Goal: Check status: Check status

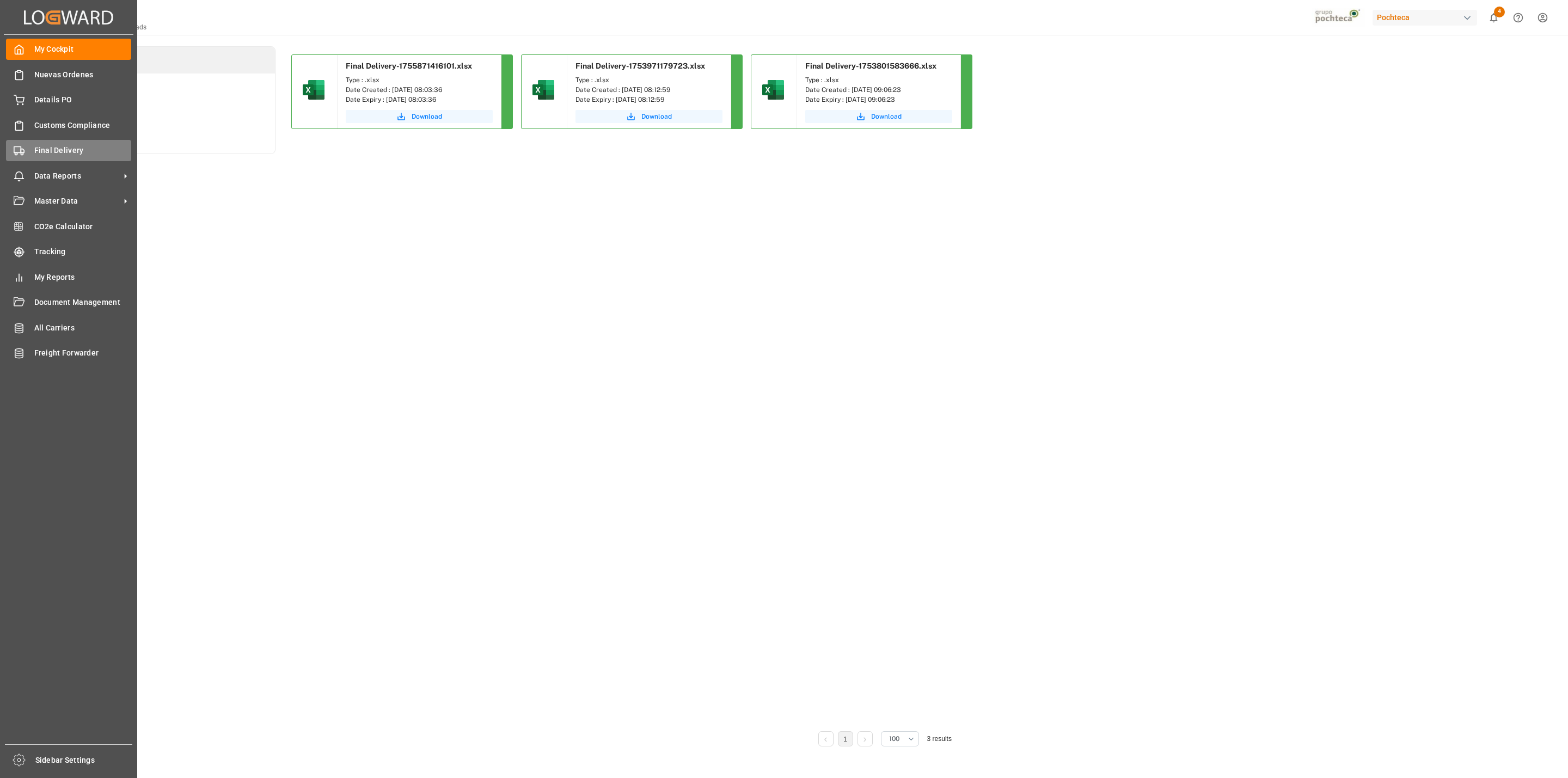
click at [28, 154] on div "Final Delivery Final Delivery" at bounding box center [69, 150] width 125 height 21
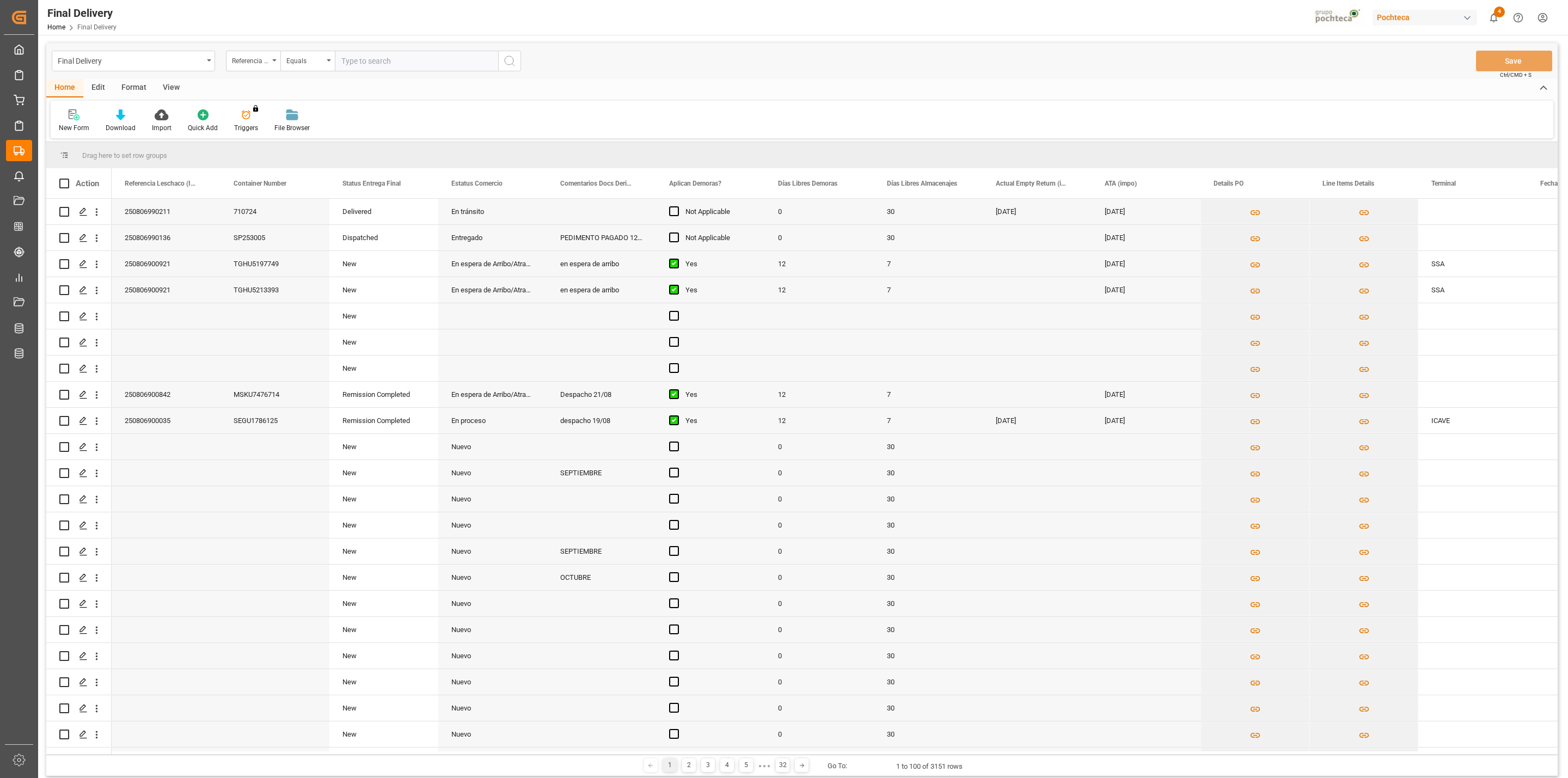
click at [165, 89] on div "View" at bounding box center [171, 88] width 33 height 19
click at [73, 118] on div at bounding box center [70, 115] width 21 height 11
click at [108, 291] on div "CAPTURA TR Y RETRASO + FECHA DE ENTREGA" at bounding box center [112, 295] width 95 height 11
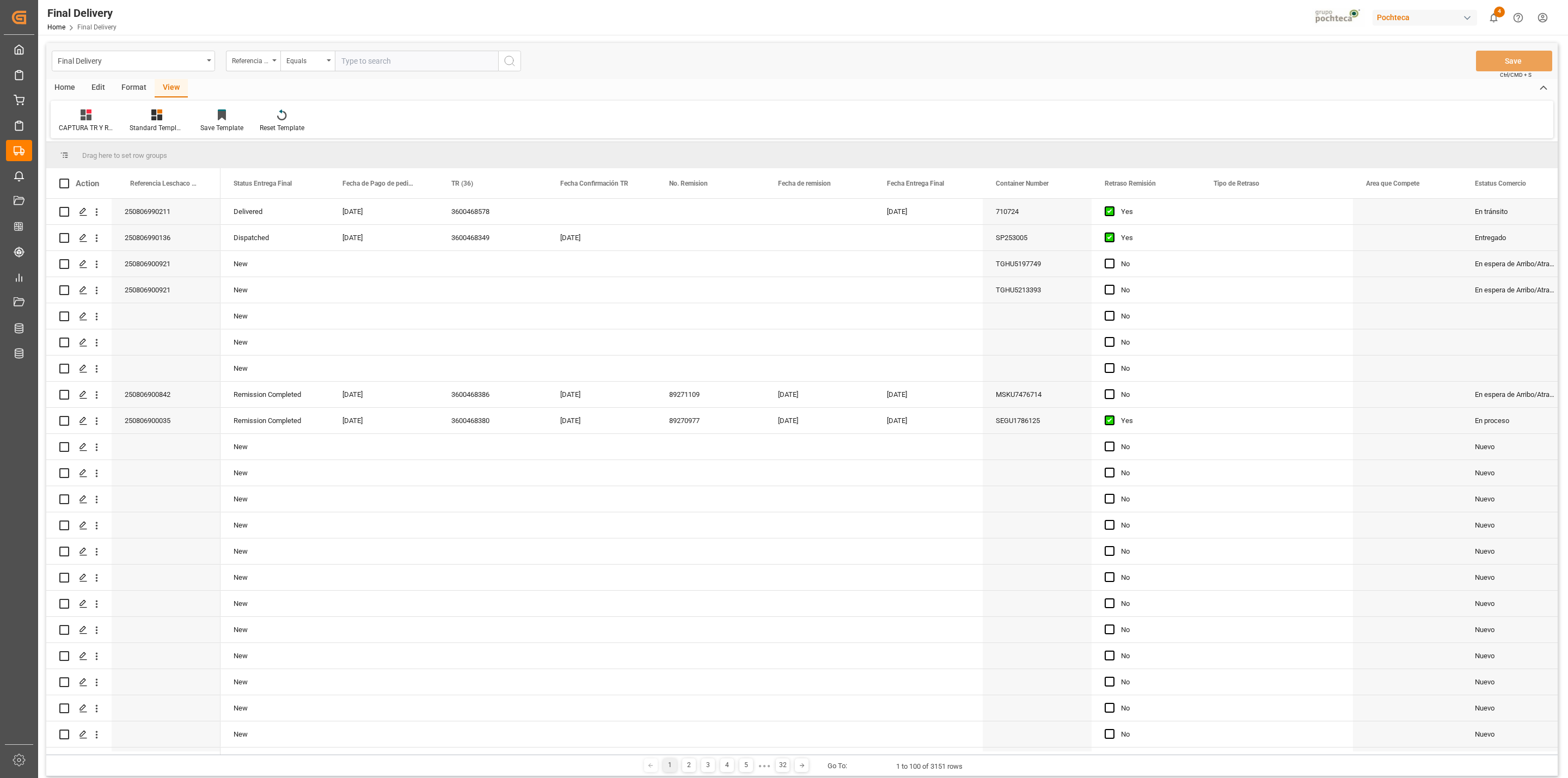
click at [90, 105] on div "CAPTURA TR Y RETRASO + FECHA DE ENTREGA Standard Templates Save Template Reset …" at bounding box center [802, 120] width 1502 height 38
click at [85, 114] on icon at bounding box center [86, 115] width 11 height 11
click at [458, 85] on div "Home Edit Format View" at bounding box center [802, 88] width 1511 height 19
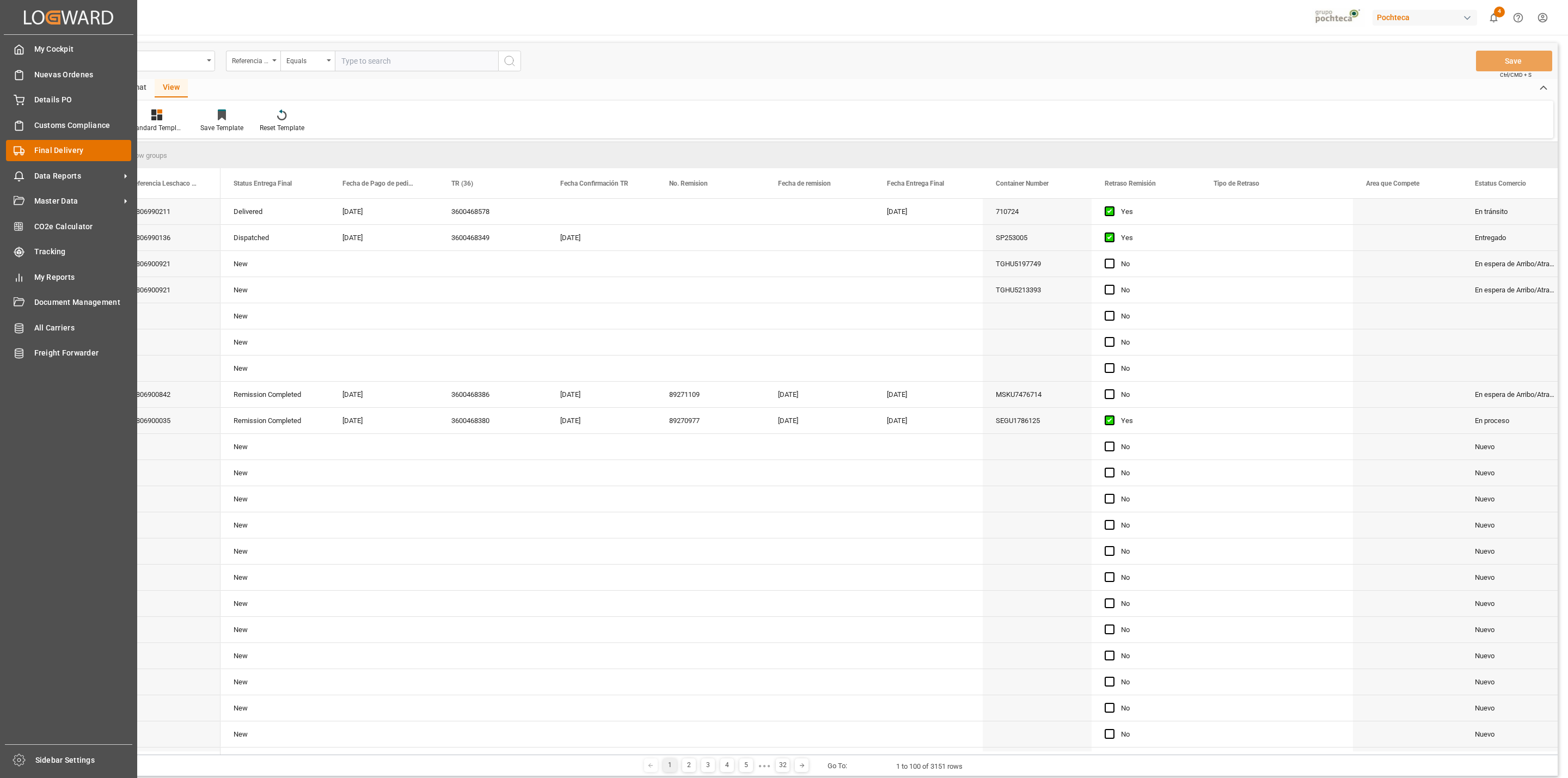
click at [43, 146] on span "Final Delivery" at bounding box center [83, 150] width 98 height 11
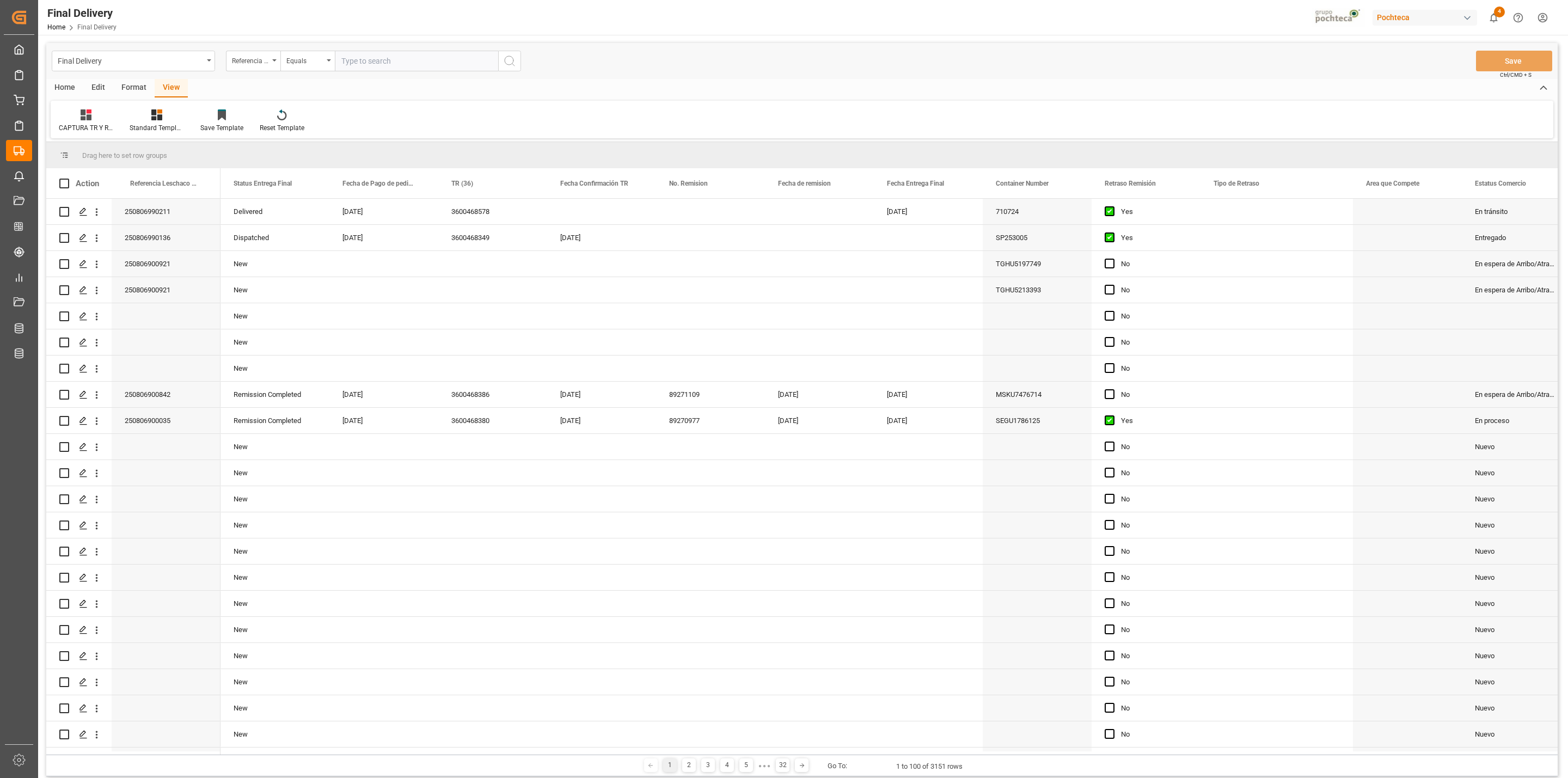
scroll to position [704, 0]
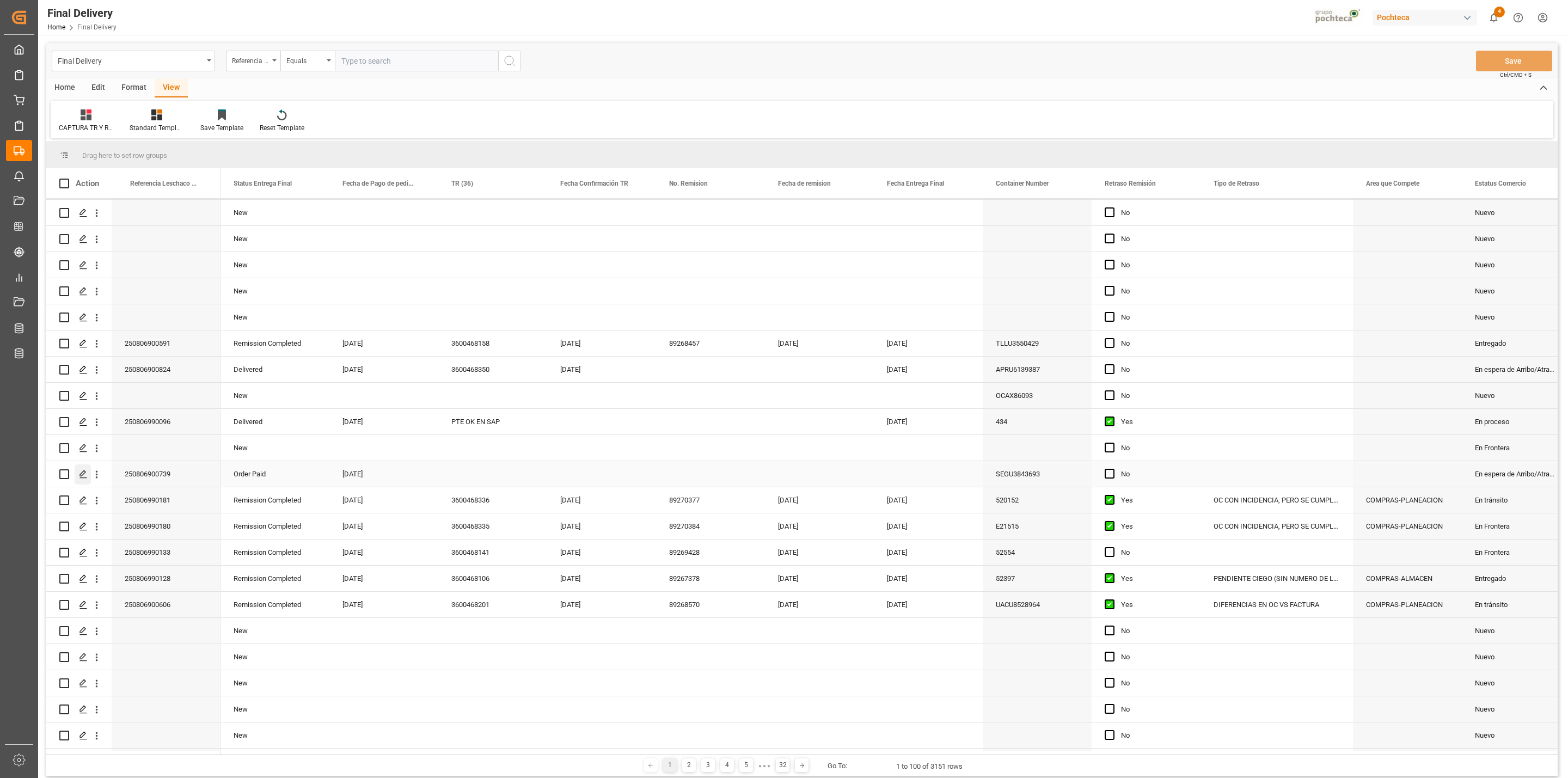
click at [85, 474] on icon "Press SPACE to select this row." at bounding box center [83, 474] width 9 height 9
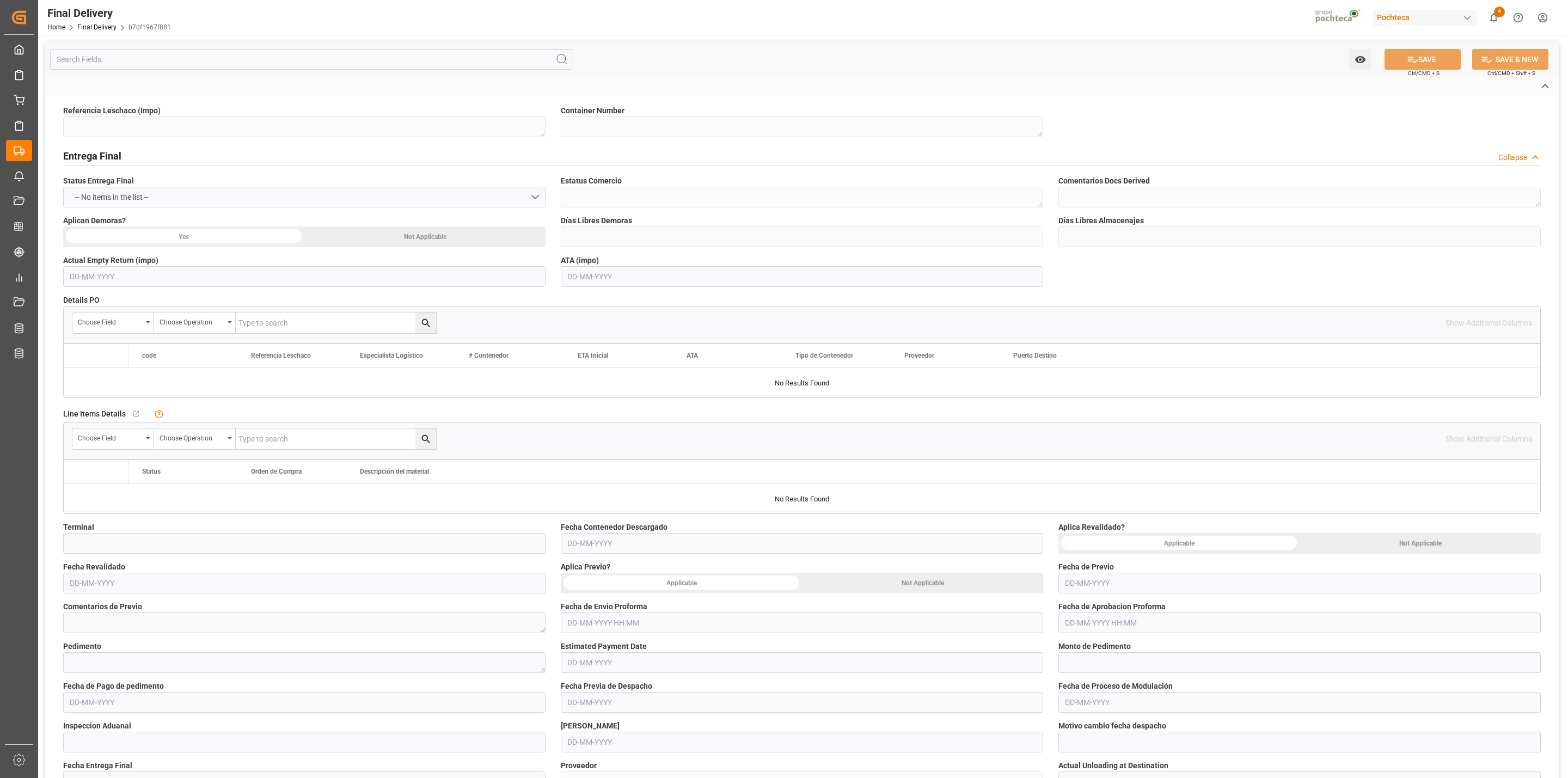
type textarea "250806900739"
type textarea "SEGU3843693"
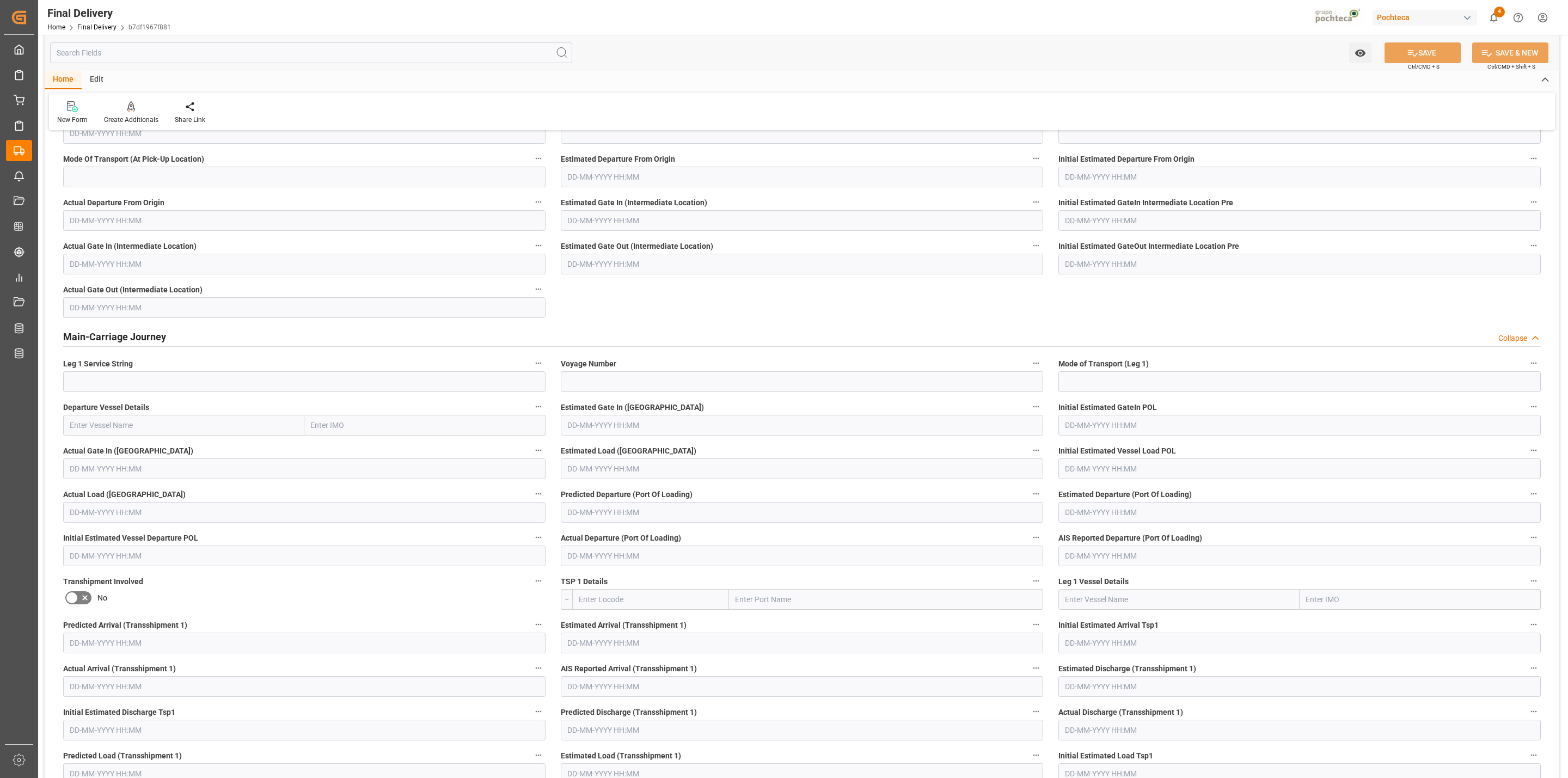
scroll to position [81, 0]
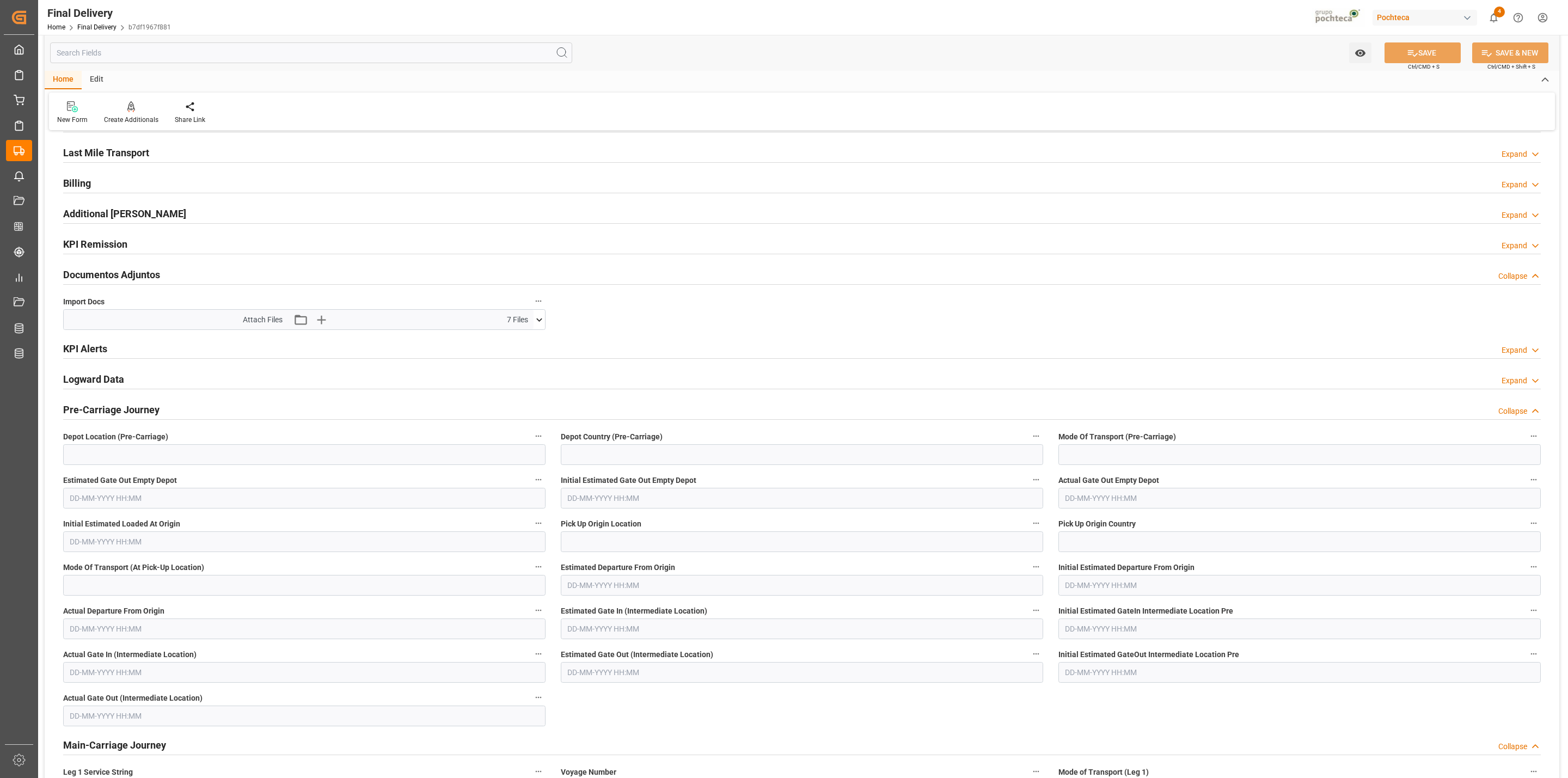
click at [543, 321] on icon at bounding box center [539, 319] width 11 height 11
click at [510, 376] on icon at bounding box center [511, 374] width 11 height 11
click at [508, 386] on icon at bounding box center [511, 386] width 11 height 11
click at [507, 364] on icon at bounding box center [511, 363] width 11 height 11
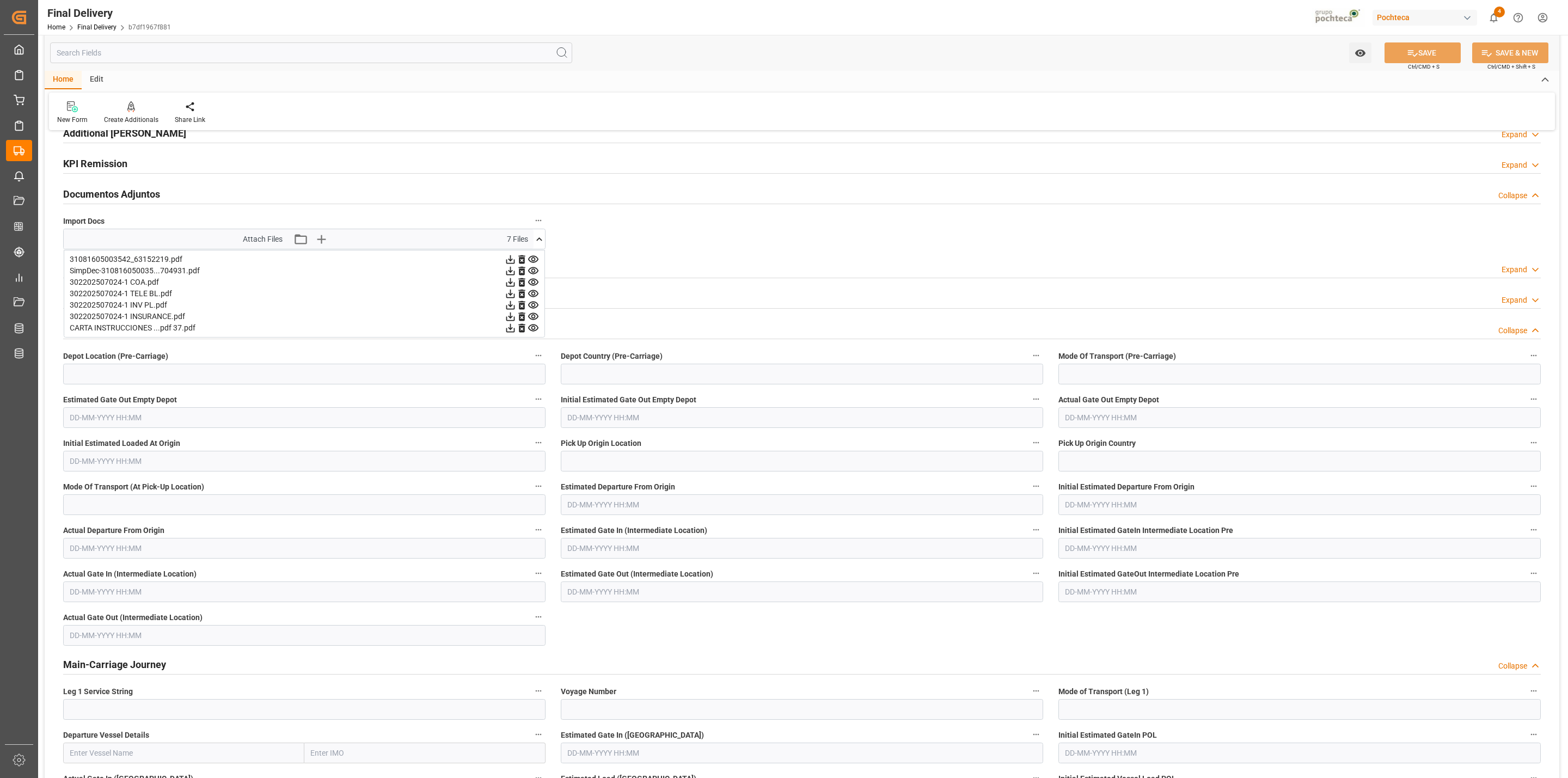
scroll to position [163, 0]
click at [507, 283] on icon at bounding box center [511, 281] width 11 height 11
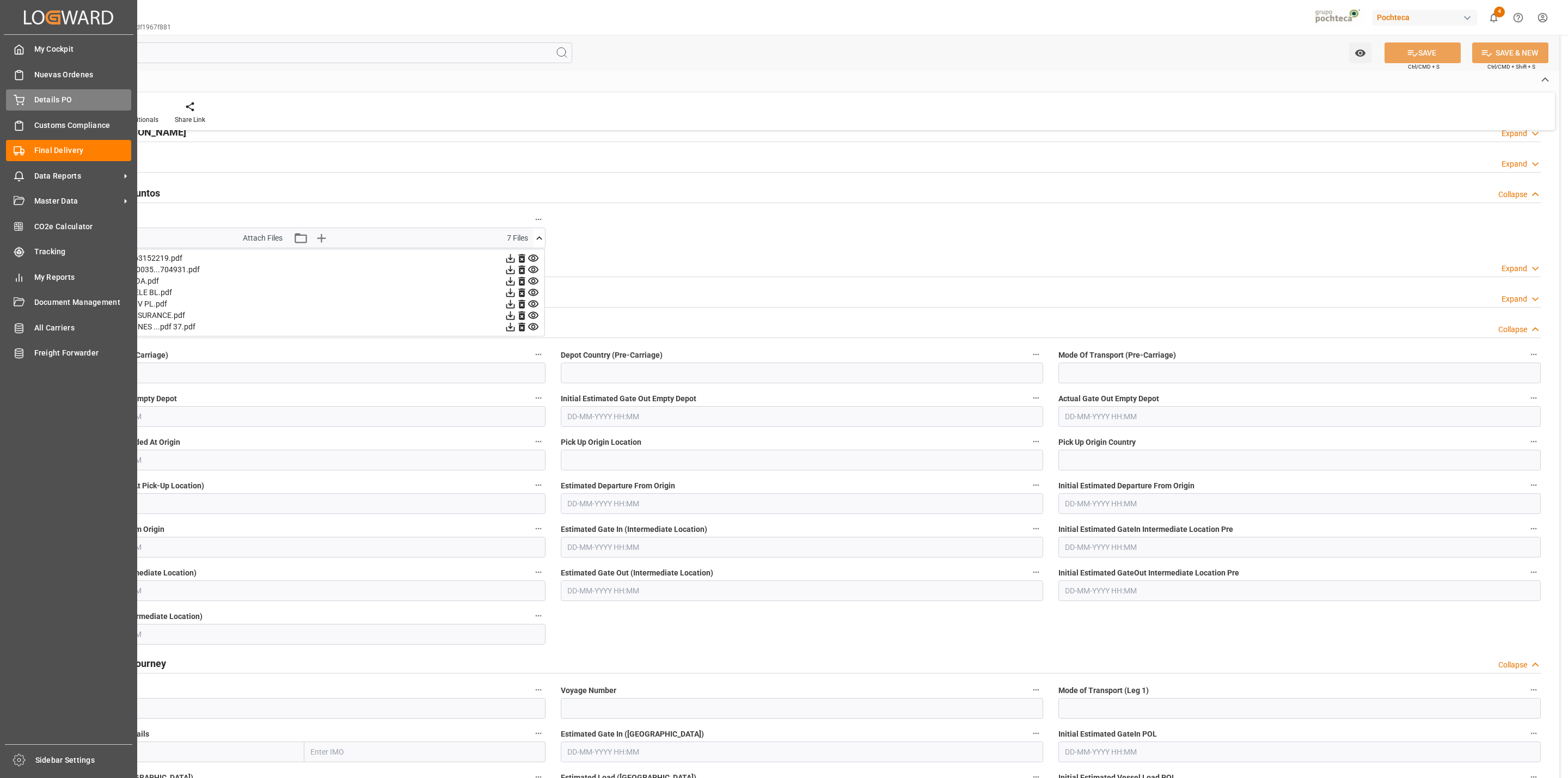
click at [28, 95] on div "Details PO Details PO" at bounding box center [69, 100] width 125 height 21
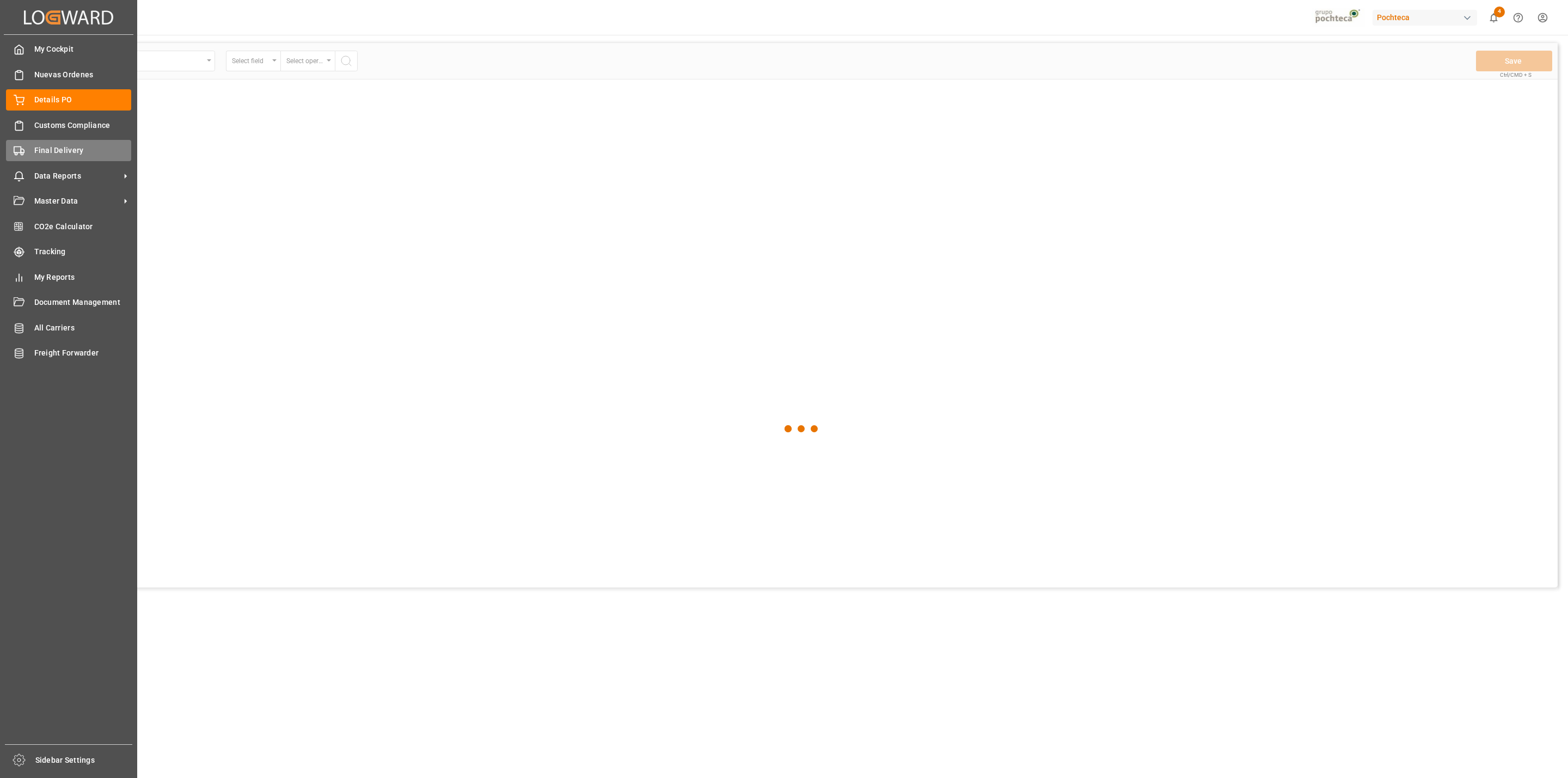
click at [19, 146] on icon at bounding box center [19, 150] width 11 height 11
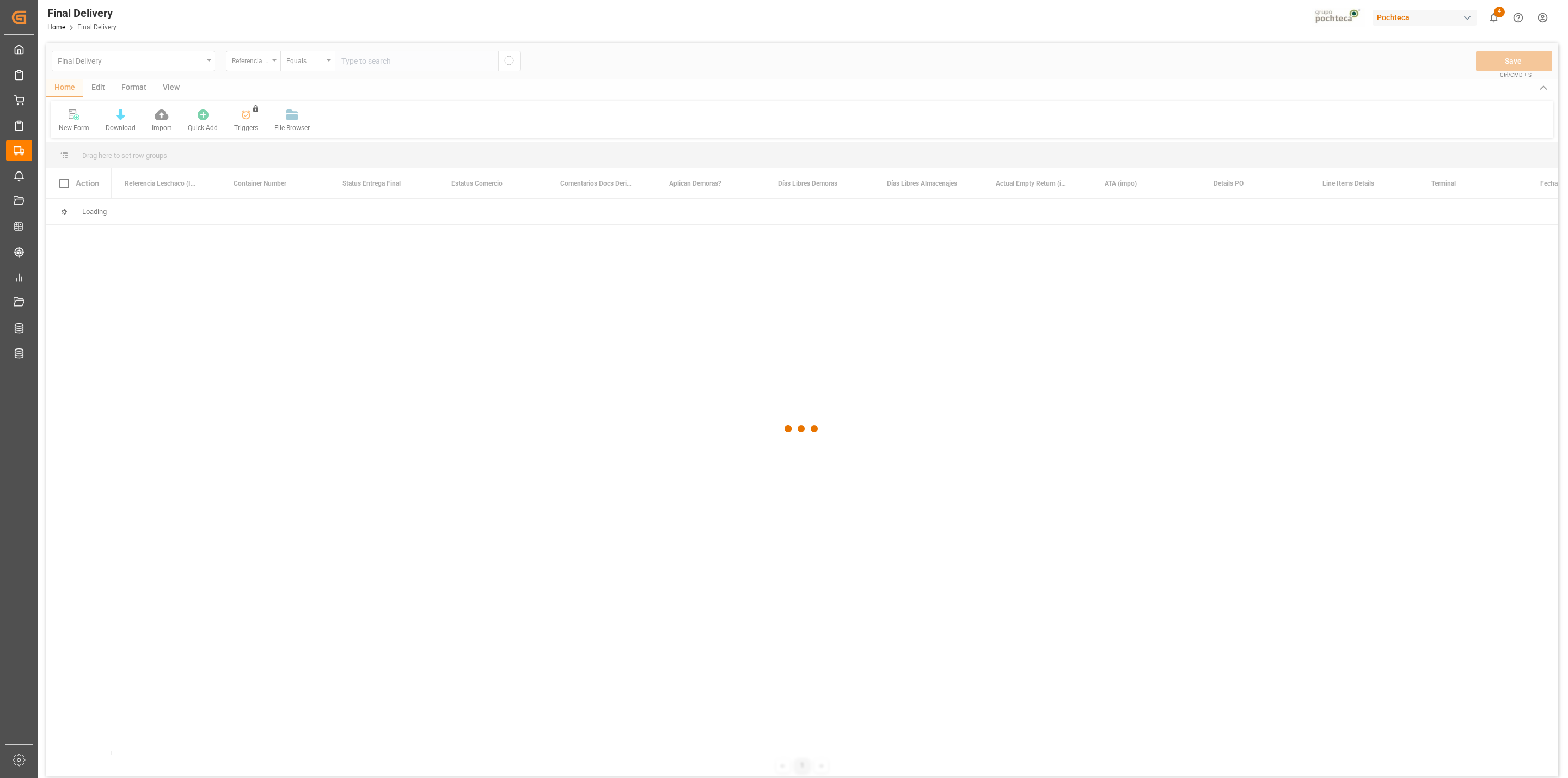
click at [364, 65] on div at bounding box center [802, 428] width 1511 height 771
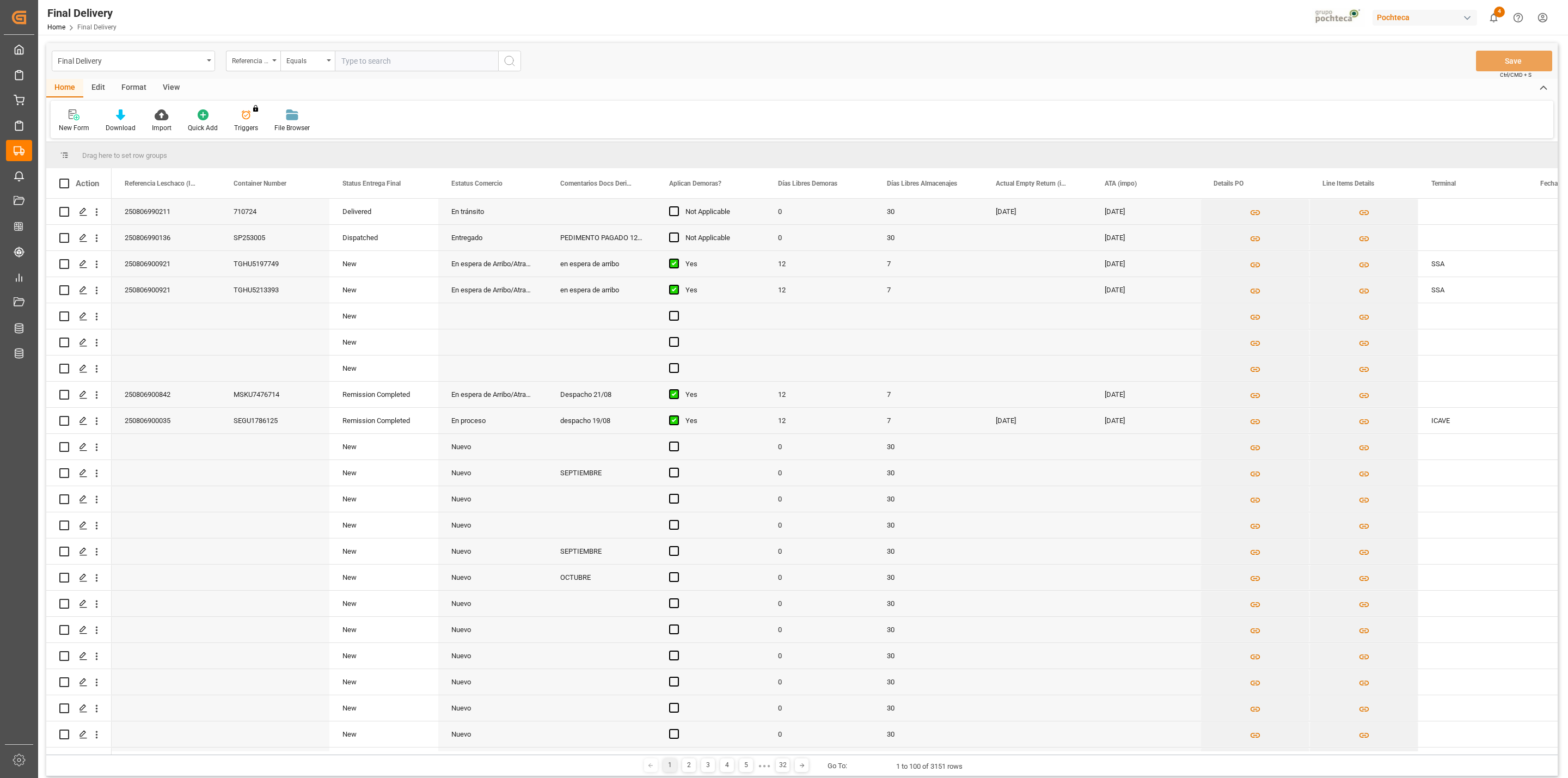
click at [364, 65] on input "text" at bounding box center [416, 61] width 164 height 21
paste input "250806990021"
type input "250806990021"
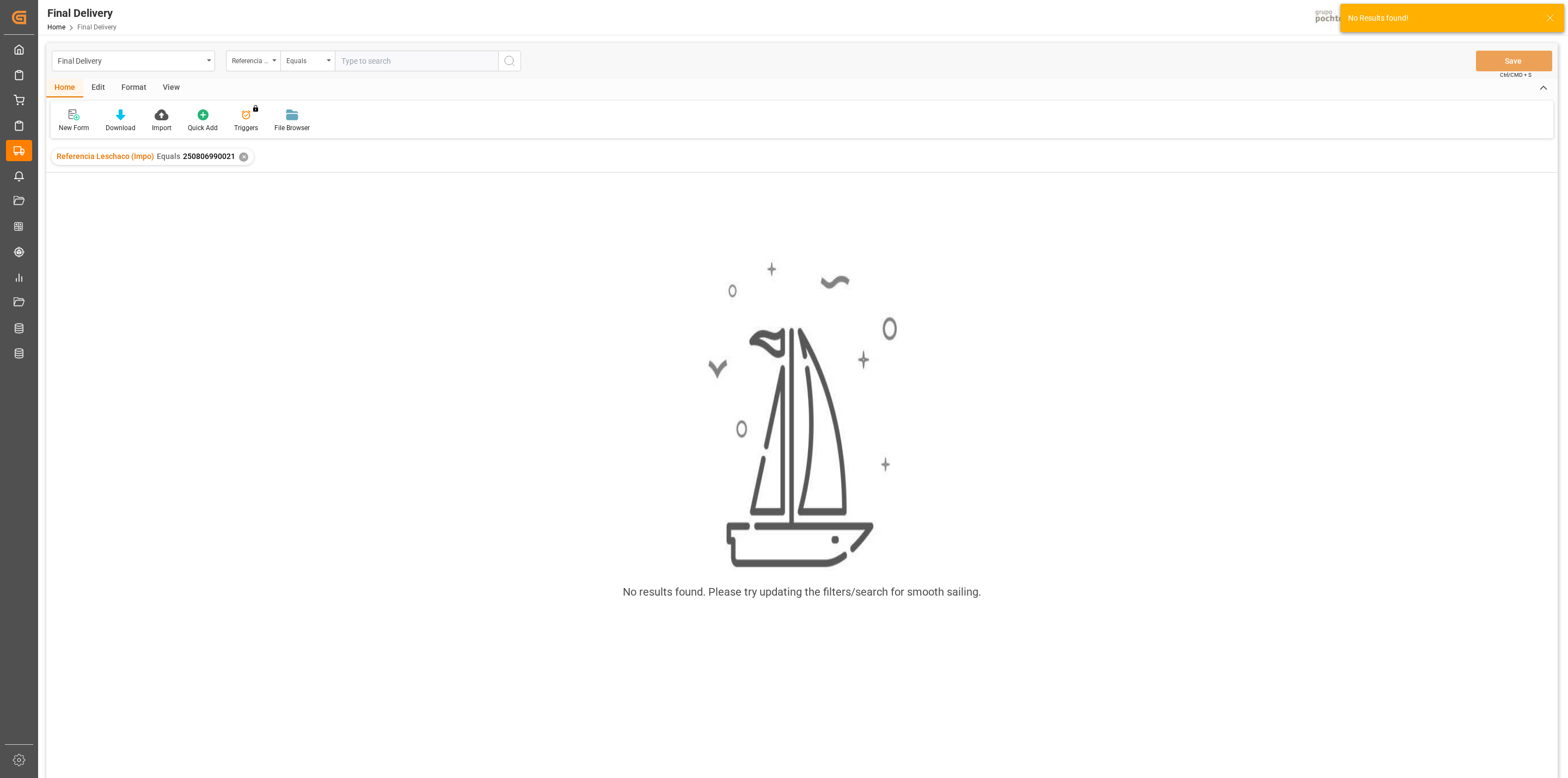
click at [244, 156] on div "✕" at bounding box center [243, 157] width 9 height 9
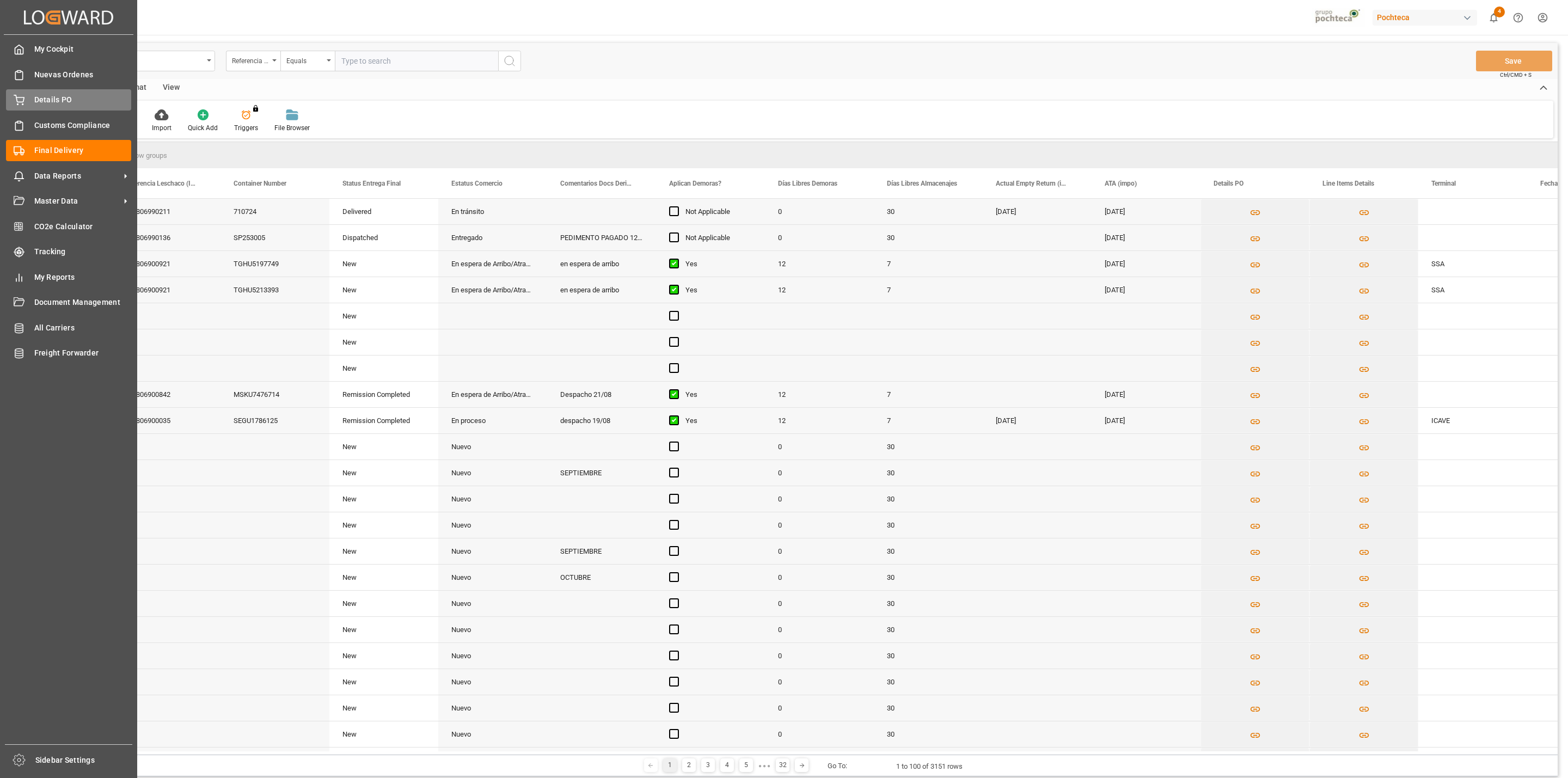
click at [46, 101] on span "Details PO" at bounding box center [83, 100] width 98 height 11
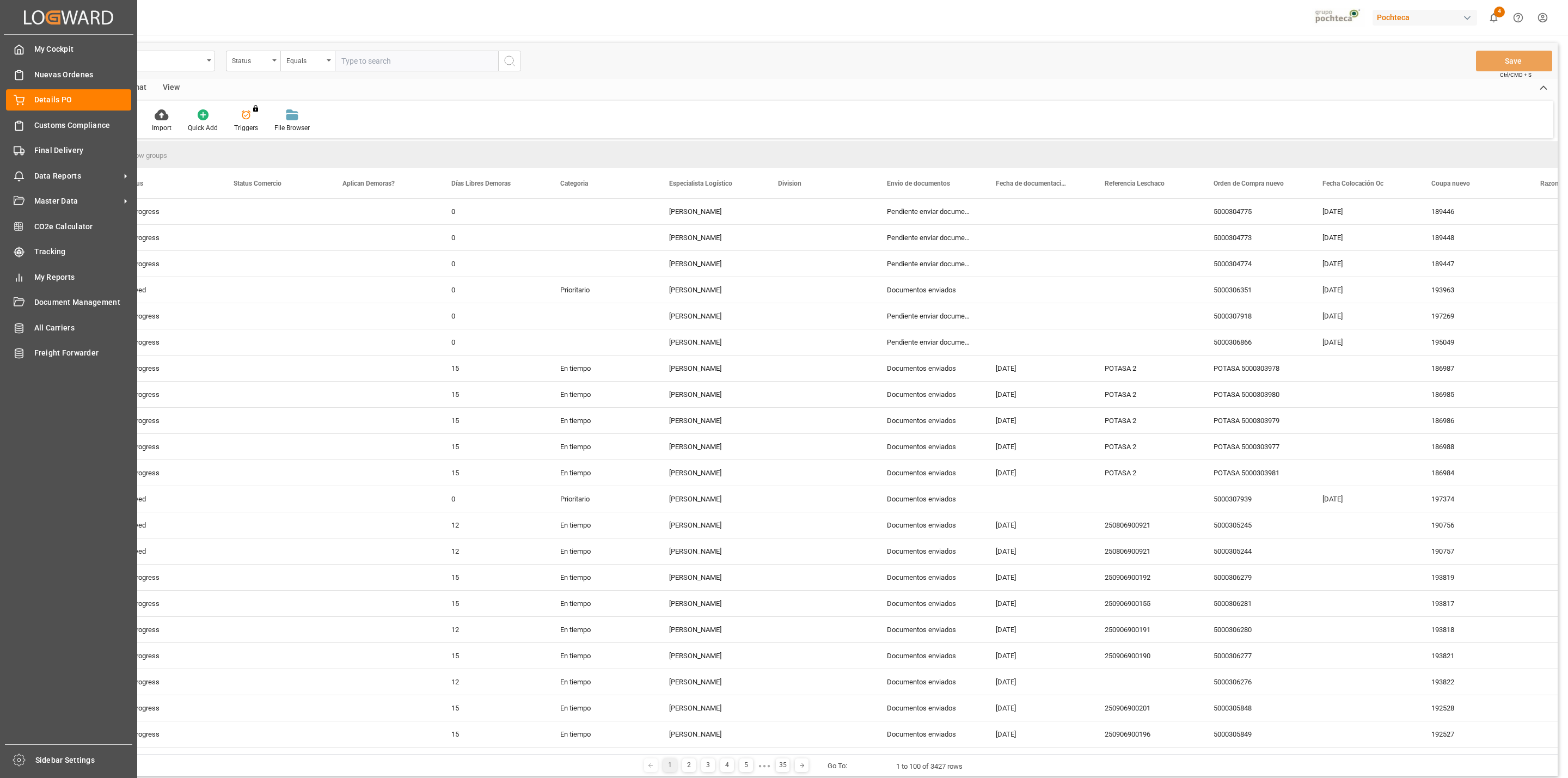
click at [33, 157] on div "Final Delivery Final Delivery" at bounding box center [69, 150] width 125 height 21
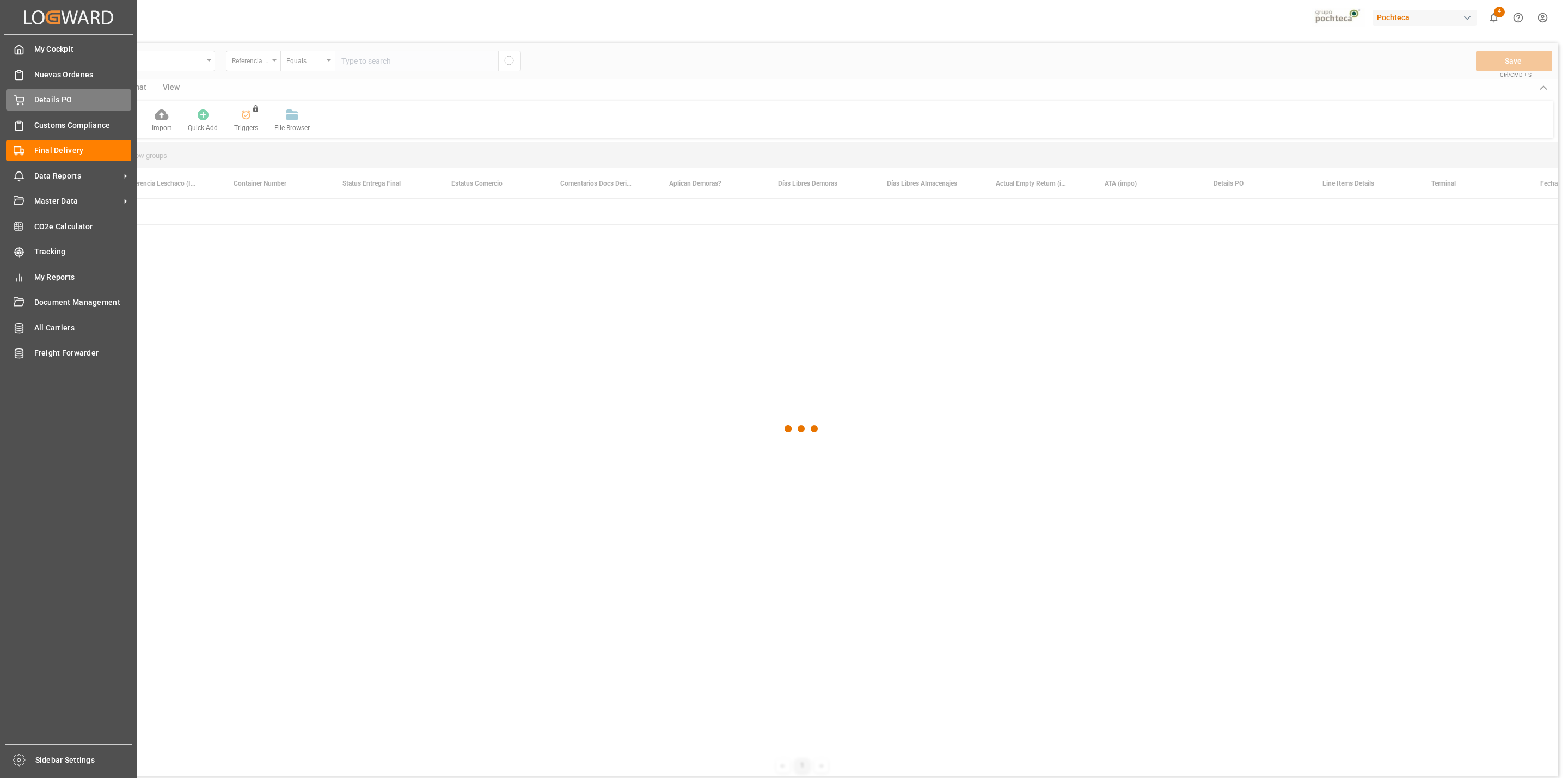
click at [44, 105] on span "Details PO" at bounding box center [83, 100] width 98 height 11
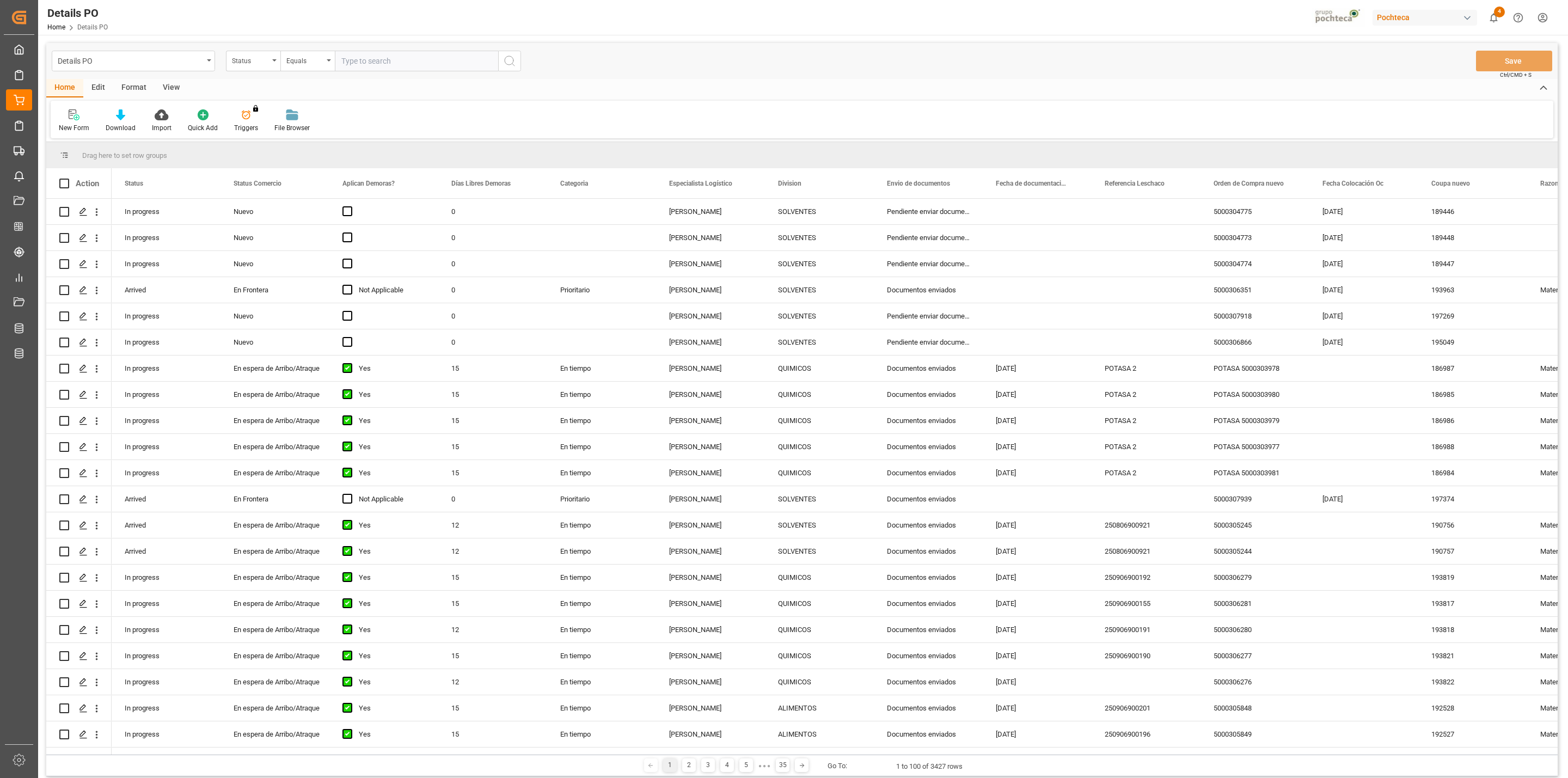
click at [265, 65] on div "Status" at bounding box center [250, 60] width 37 height 13
click at [278, 321] on div "Referencia Leschaco" at bounding box center [307, 316] width 162 height 23
click at [376, 59] on input "text" at bounding box center [416, 61] width 164 height 21
paste input "250806990021"
type input "250806990021"
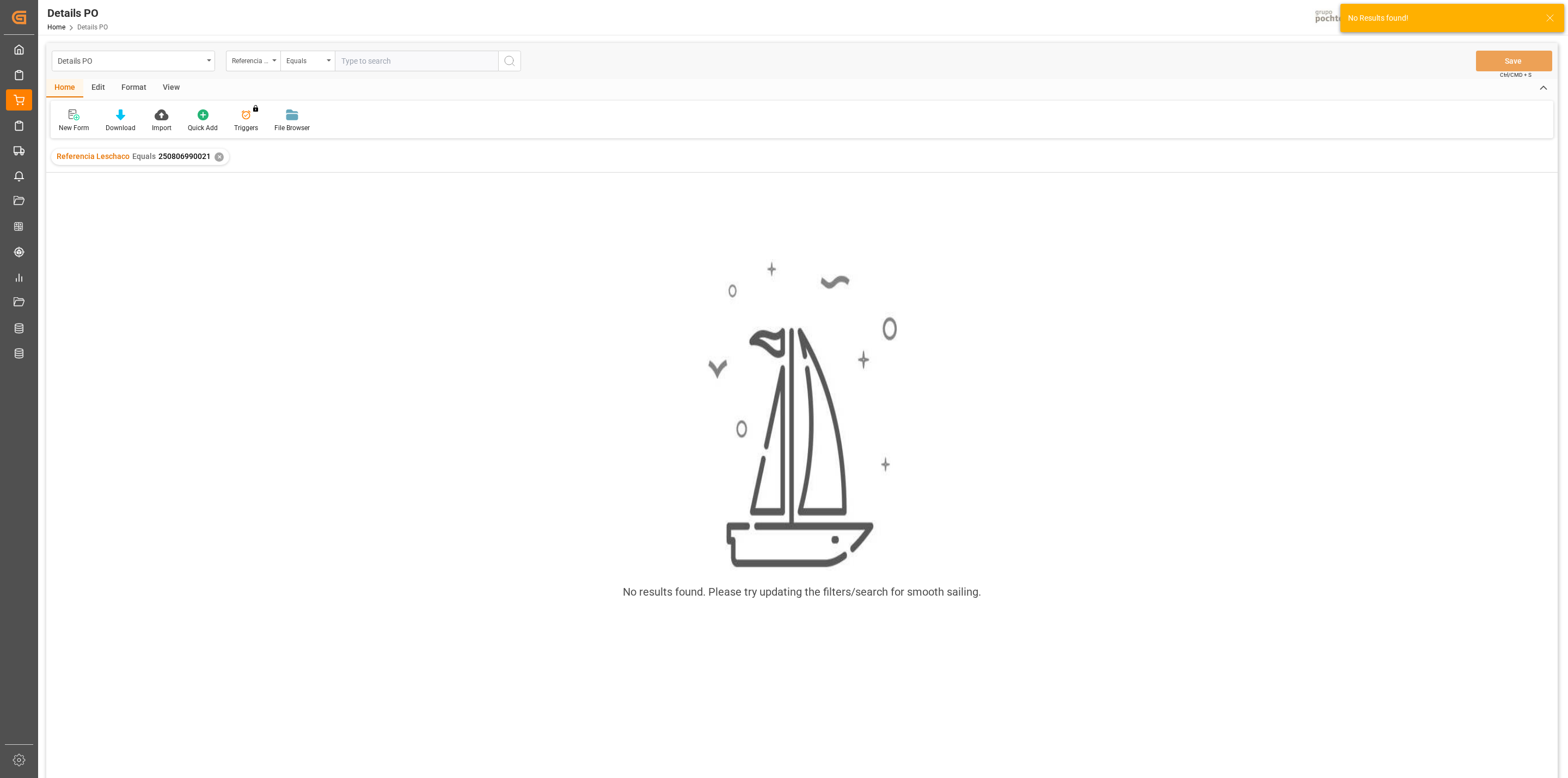
click at [214, 157] on div "✕" at bounding box center [219, 157] width 9 height 9
